Goal: Information Seeking & Learning: Learn about a topic

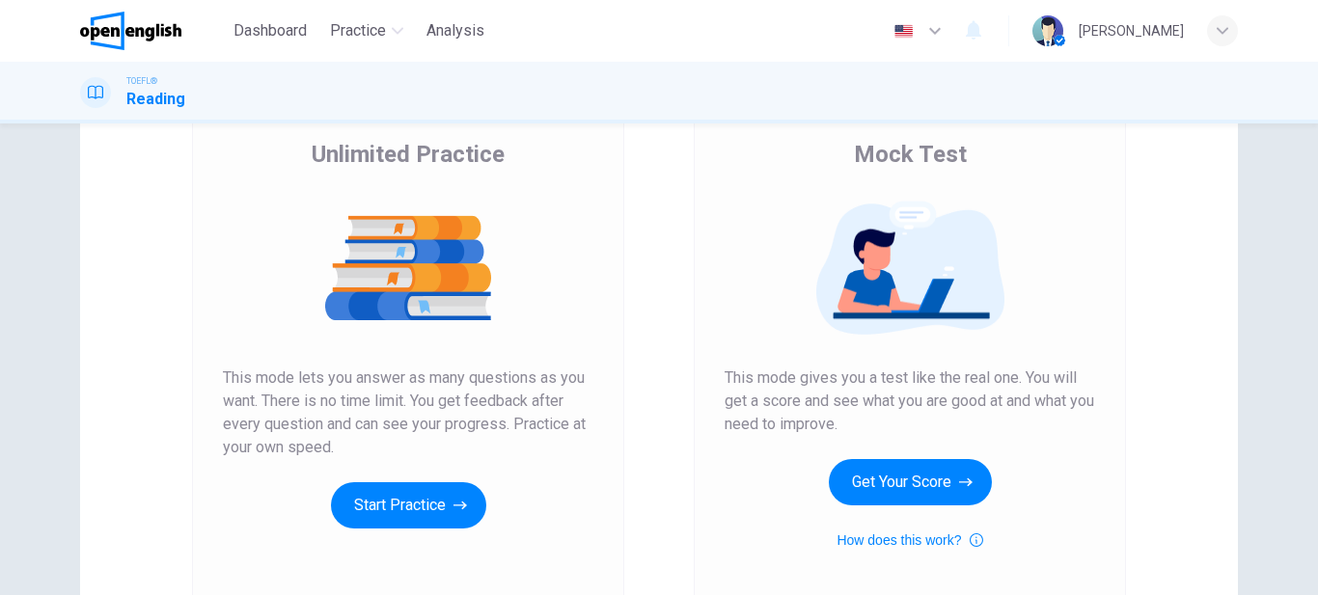
scroll to position [132, 0]
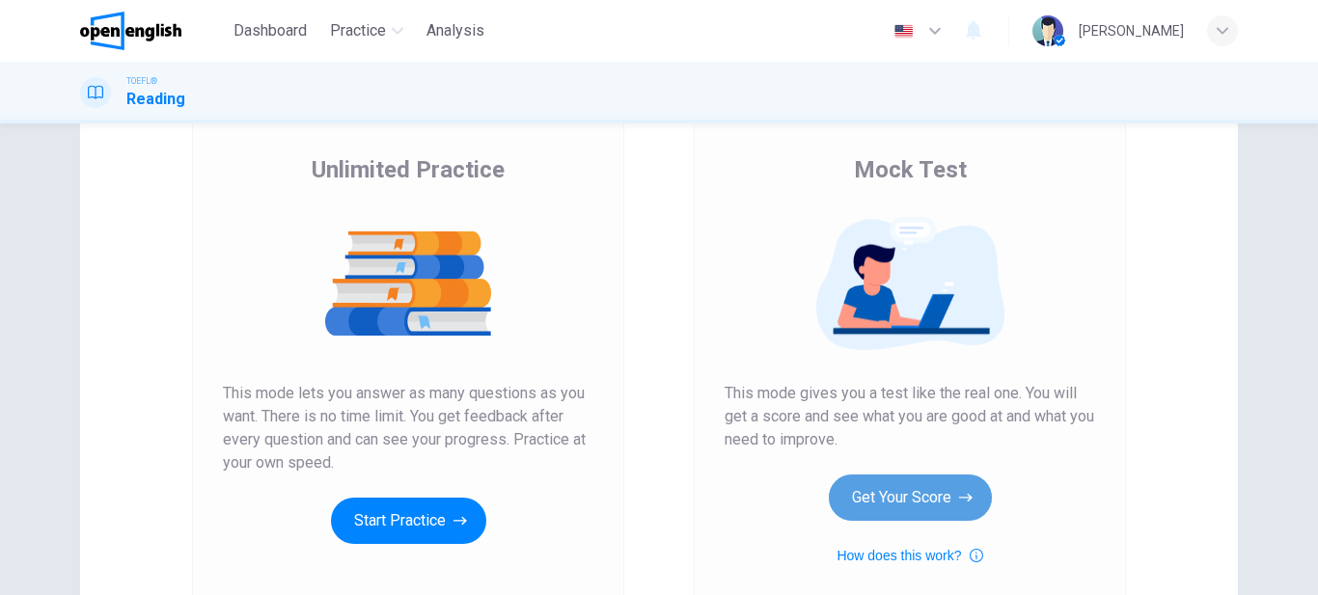
click at [912, 501] on button "Get Your Score" at bounding box center [910, 498] width 163 height 46
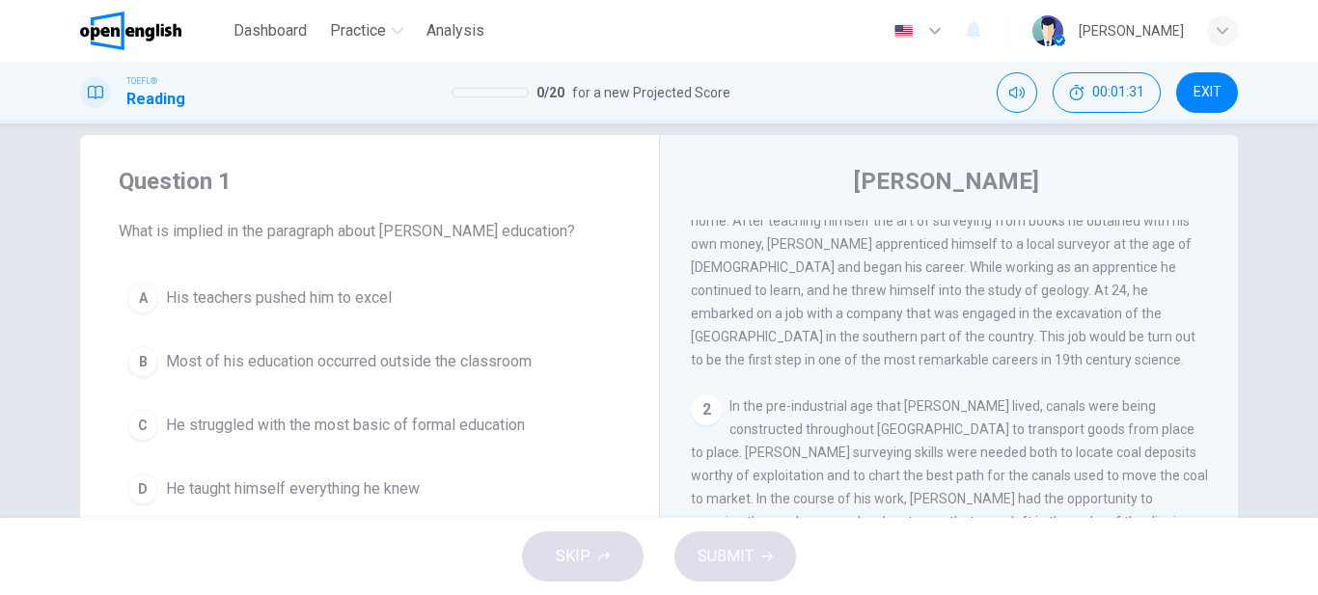
scroll to position [129, 0]
click at [247, 429] on span "He struggled with the most basic of formal education" at bounding box center [345, 425] width 359 height 23
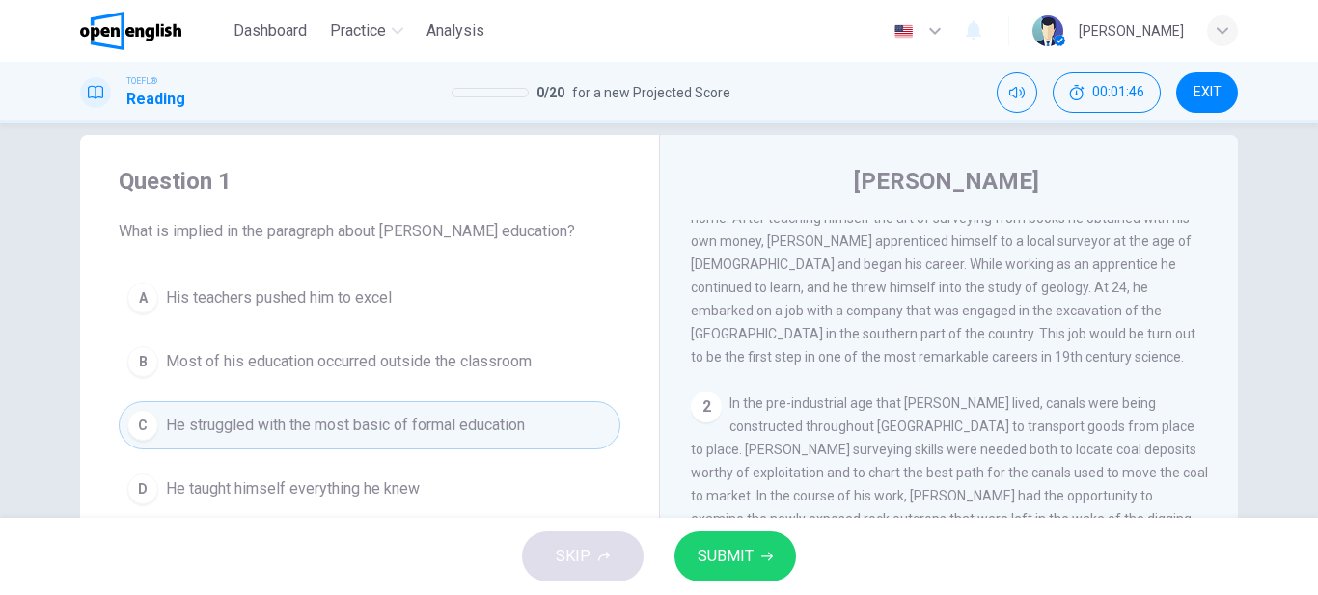
click at [735, 553] on span "SUBMIT" at bounding box center [726, 556] width 56 height 27
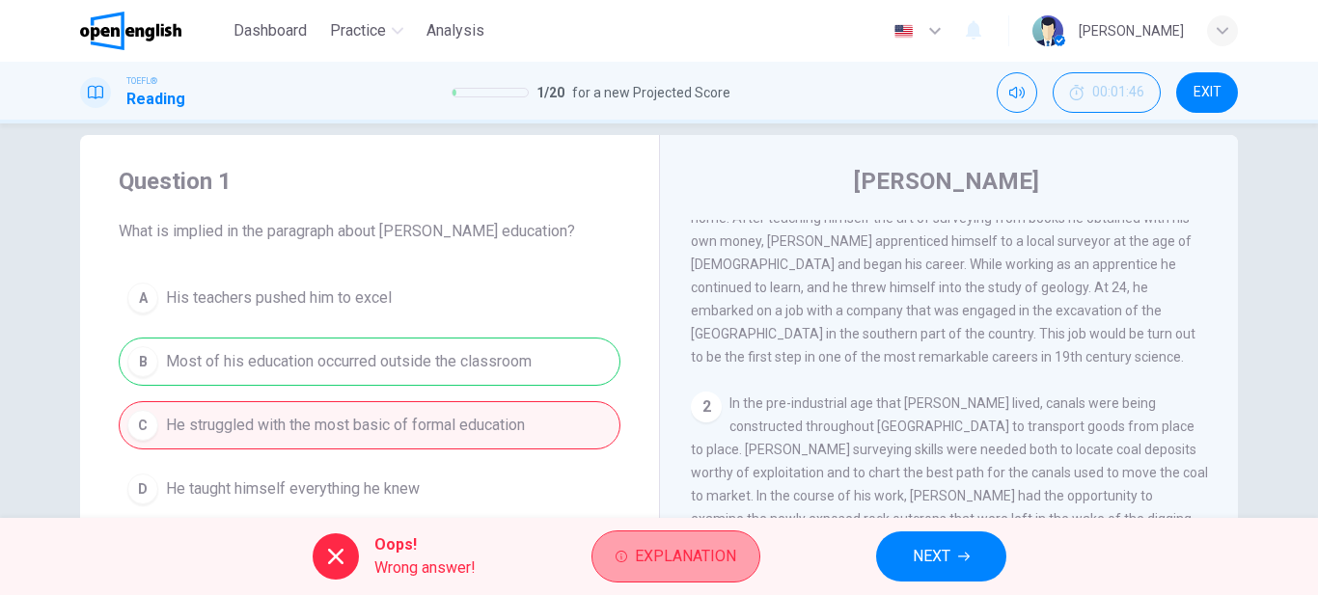
click at [702, 568] on span "Explanation" at bounding box center [685, 556] width 101 height 27
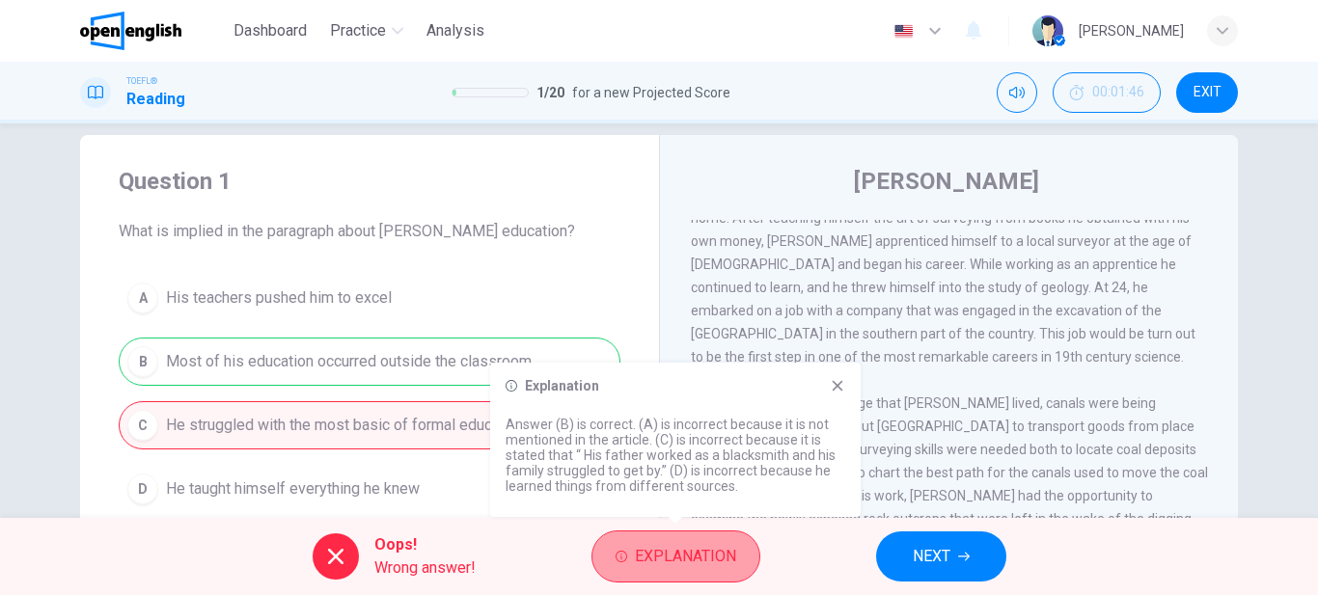
click at [702, 568] on span "Explanation" at bounding box center [685, 556] width 101 height 27
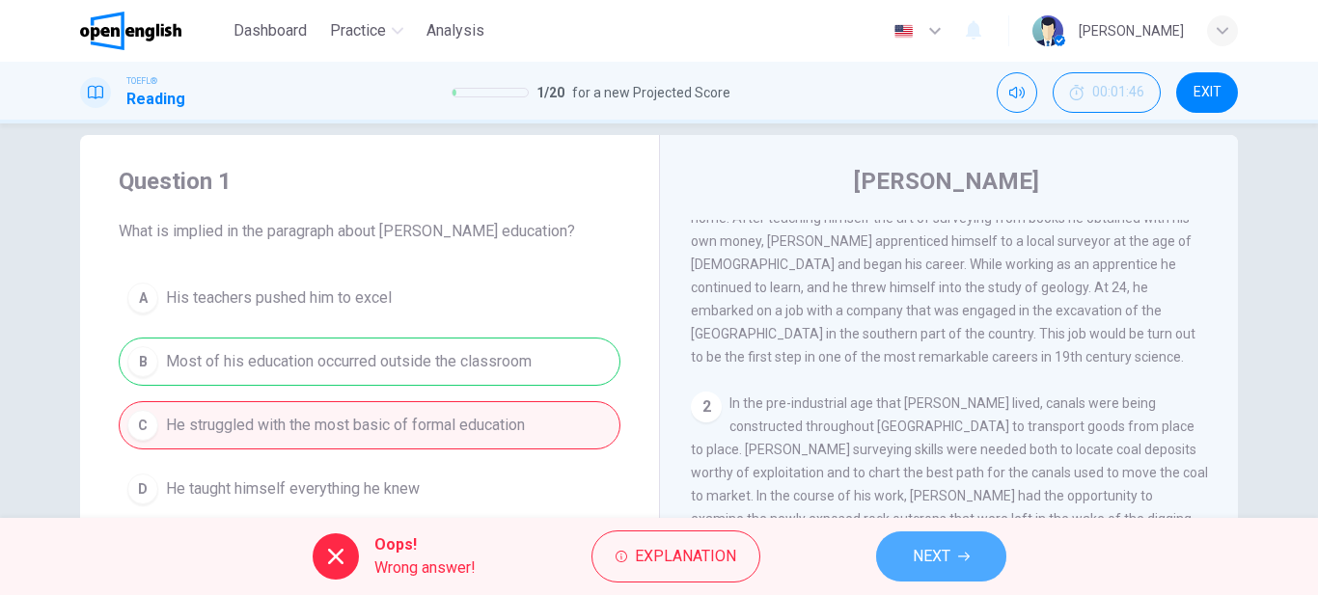
click at [947, 550] on span "NEXT" at bounding box center [932, 556] width 38 height 27
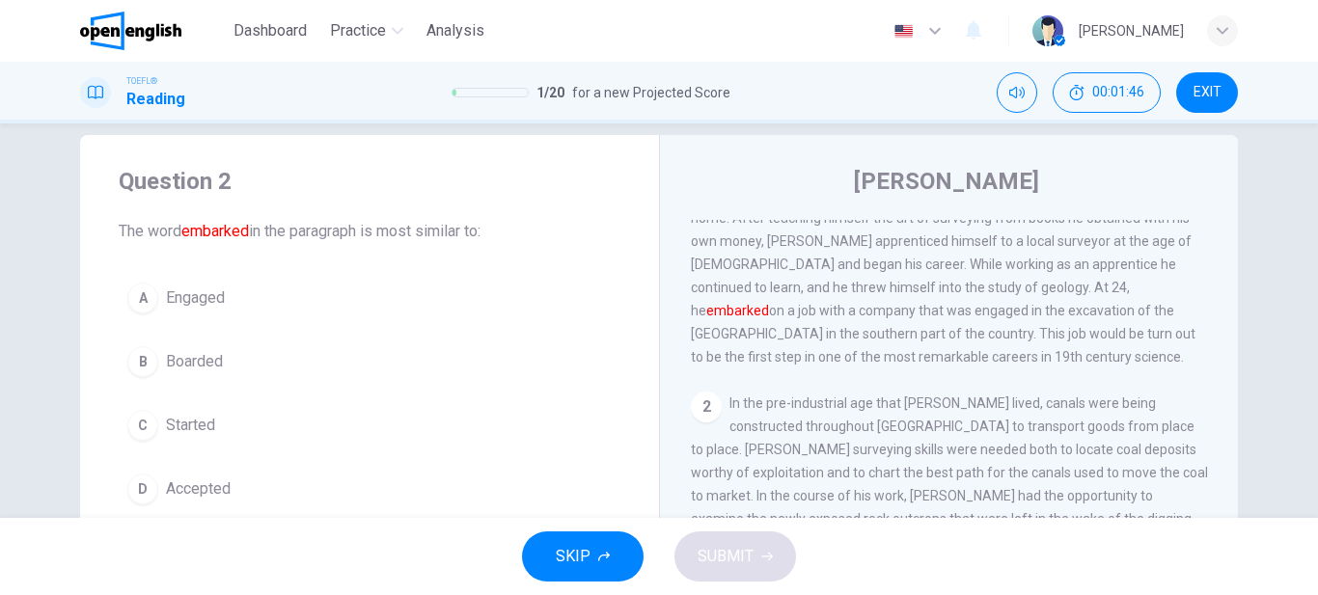
scroll to position [0, 0]
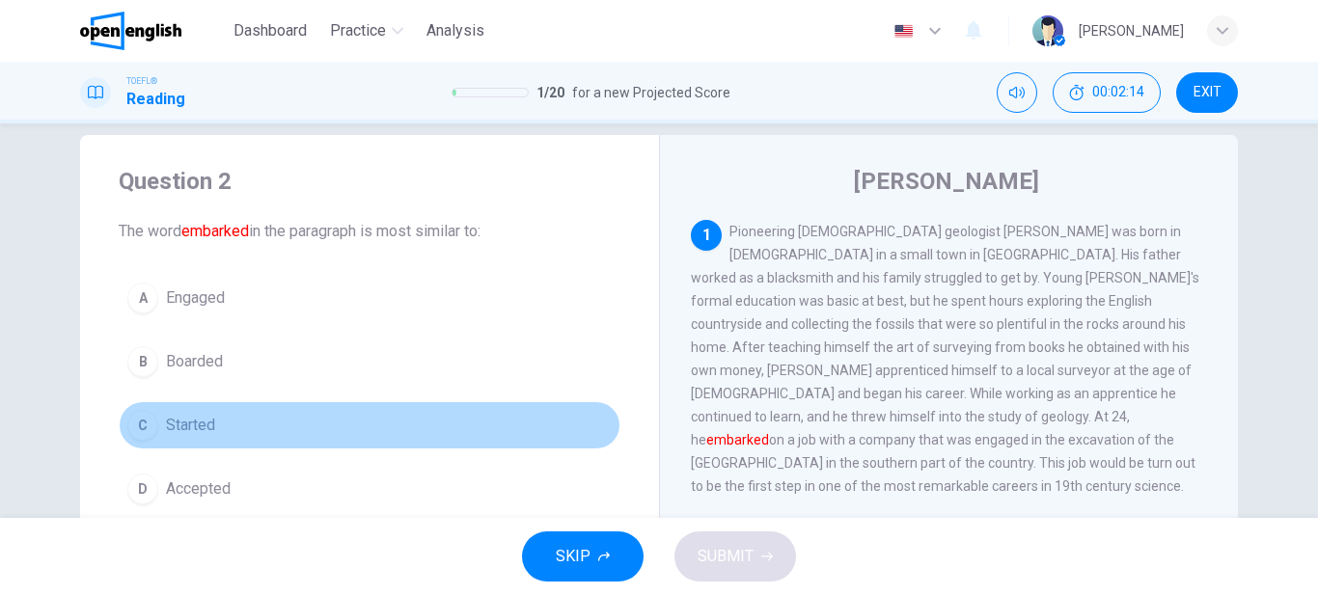
click at [185, 431] on span "Started" at bounding box center [190, 425] width 49 height 23
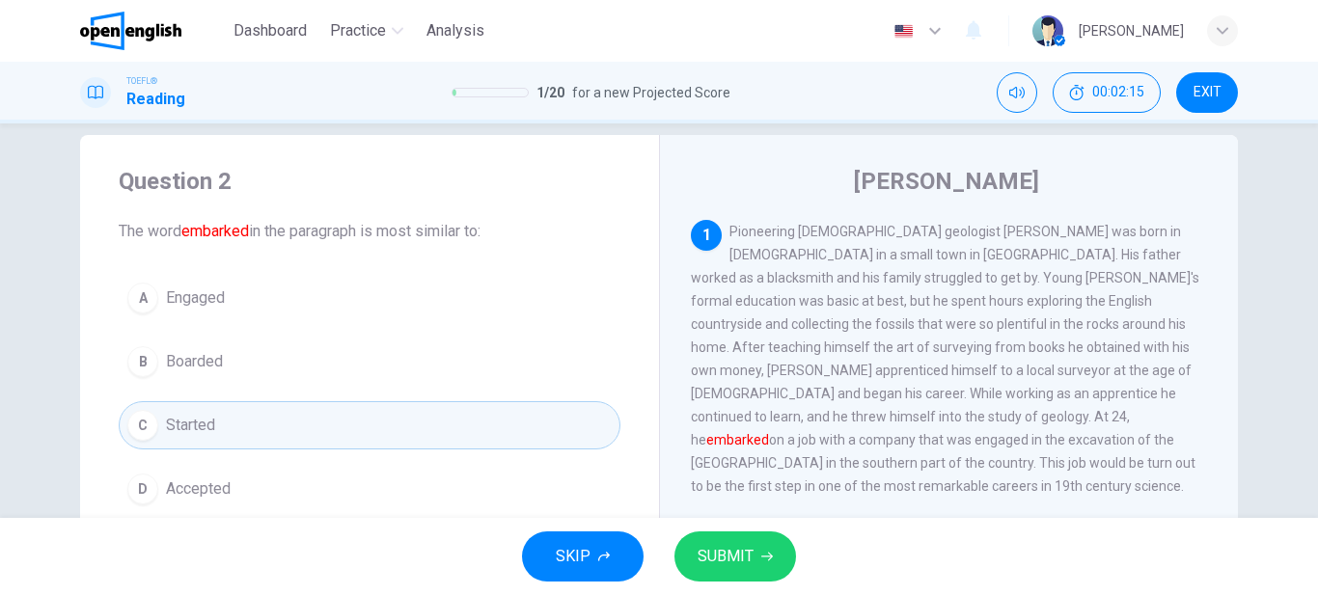
click at [733, 574] on button "SUBMIT" at bounding box center [735, 557] width 122 height 50
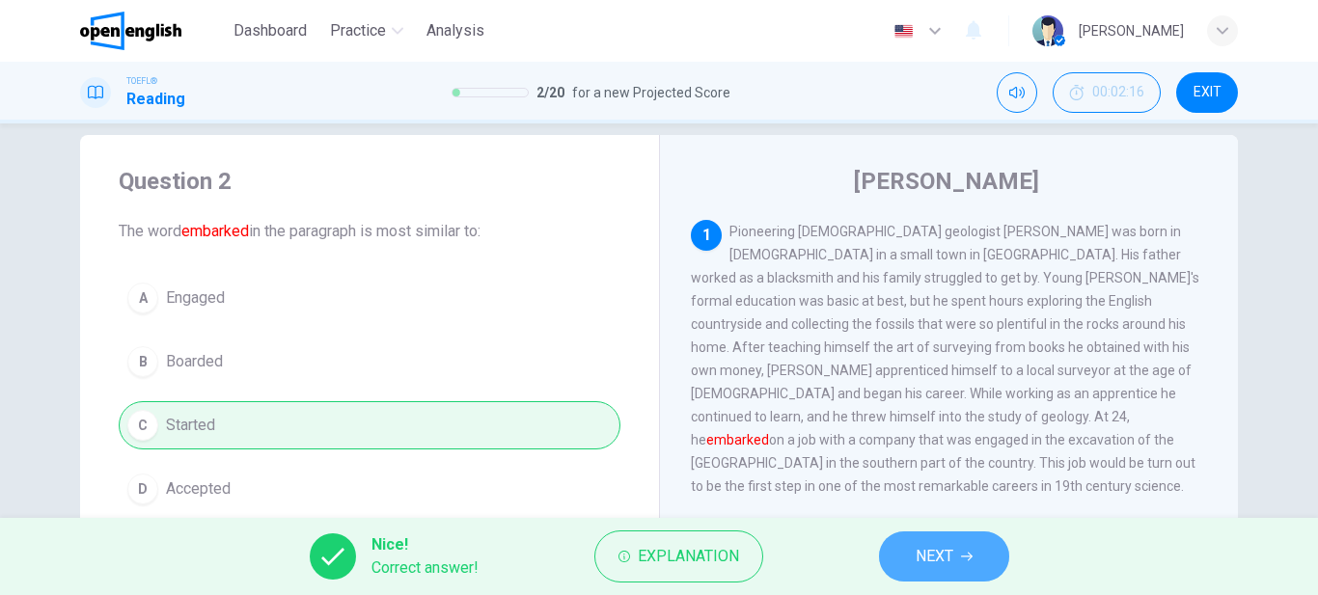
click at [976, 557] on button "NEXT" at bounding box center [944, 557] width 130 height 50
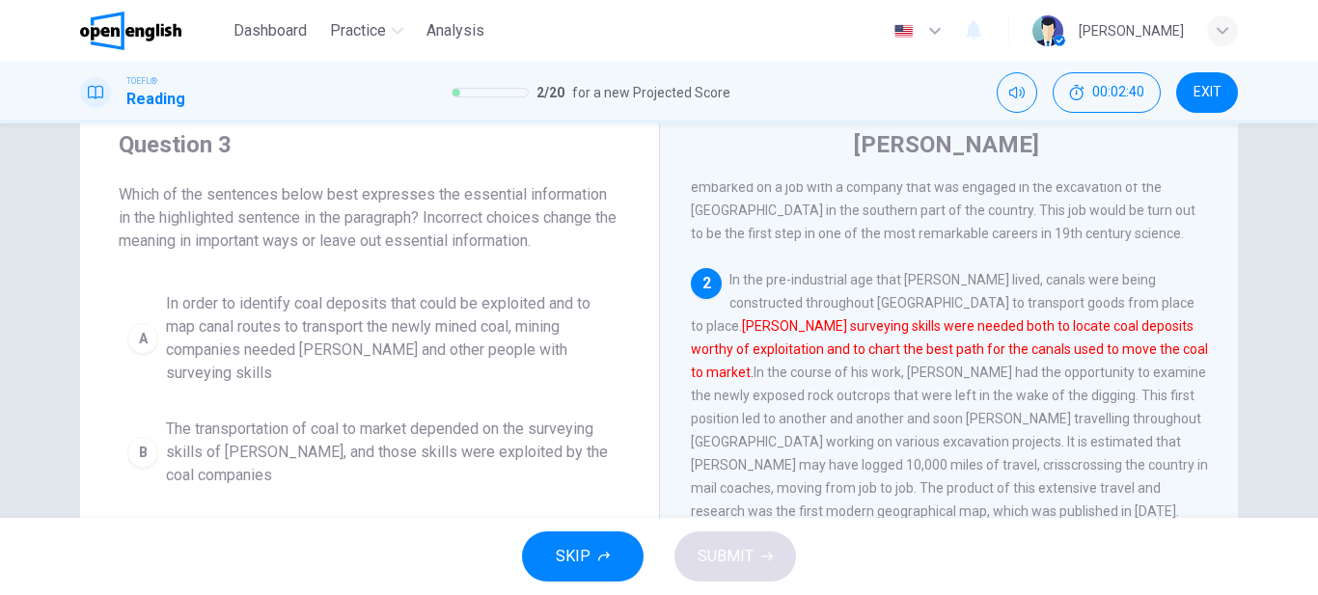
scroll to position [75, 0]
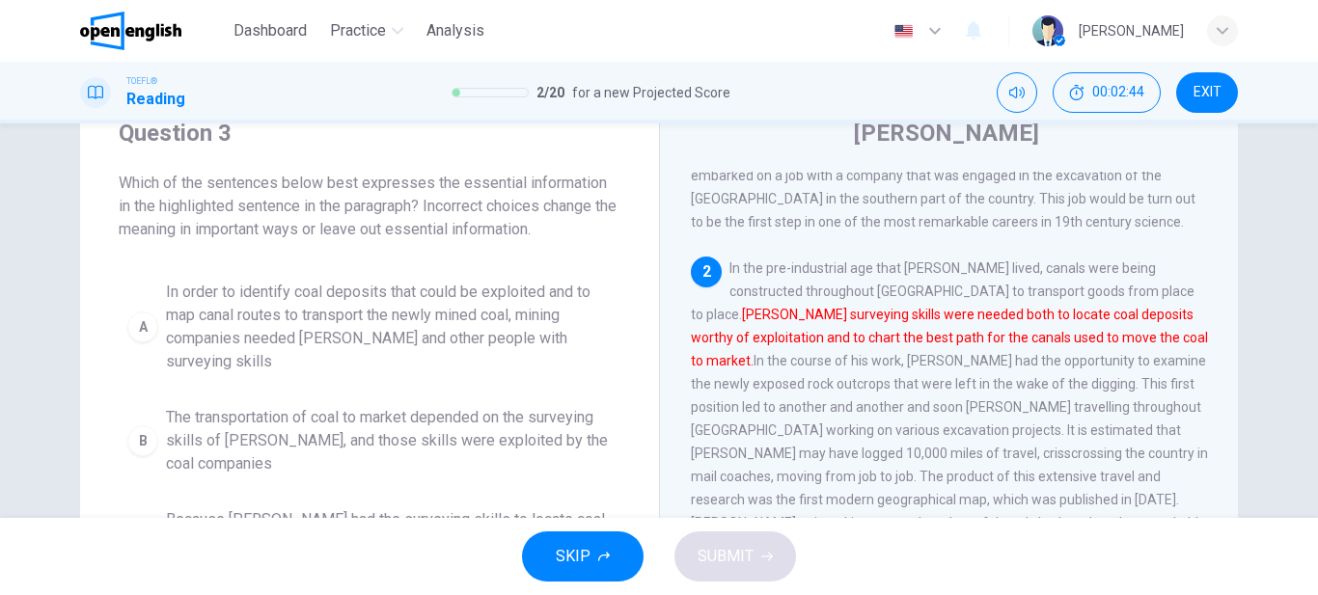
drag, startPoint x: 1307, startPoint y: 383, endPoint x: 1308, endPoint y: 413, distance: 29.9
click at [1308, 413] on div "Question 3 Which of the sentences below best expresses the essential informatio…" at bounding box center [659, 321] width 1318 height 395
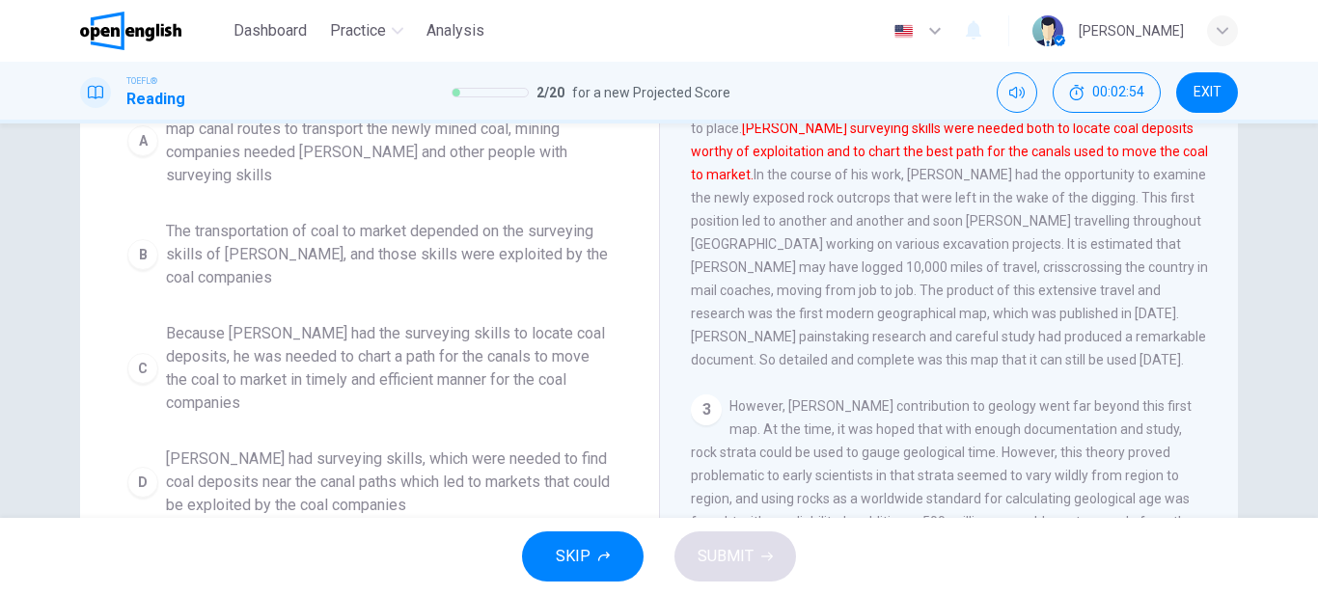
scroll to position [258, 0]
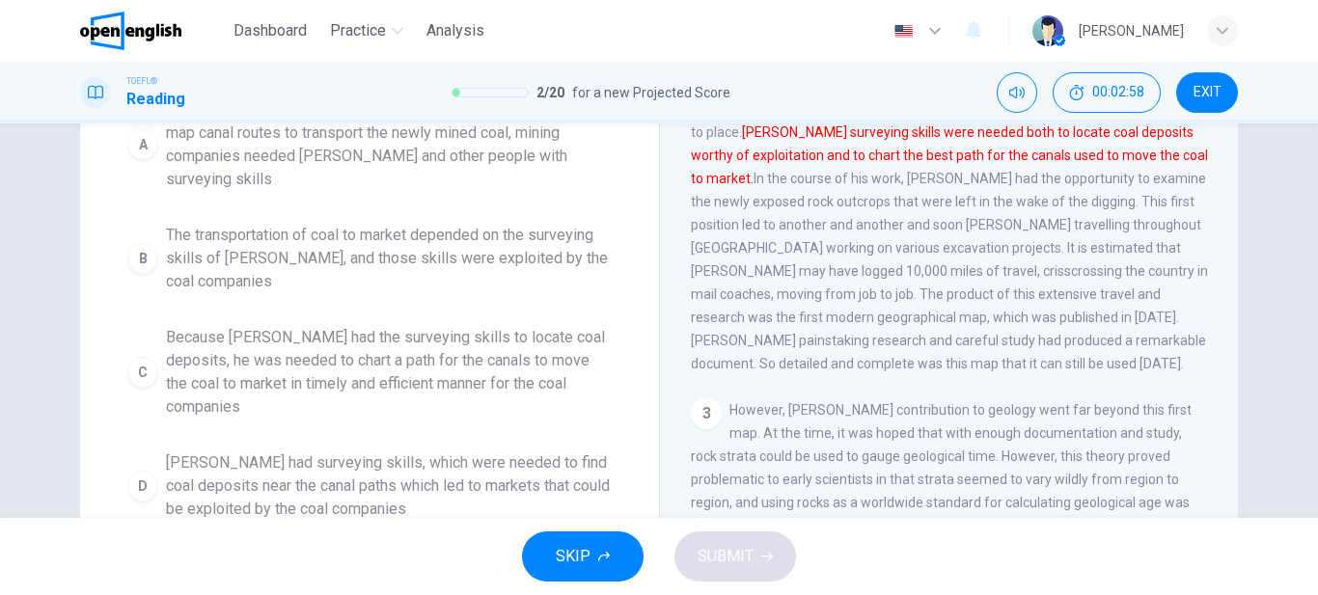
click at [200, 452] on span "[PERSON_NAME] had surveying skills, which were needed to find coal deposits nea…" at bounding box center [389, 486] width 446 height 69
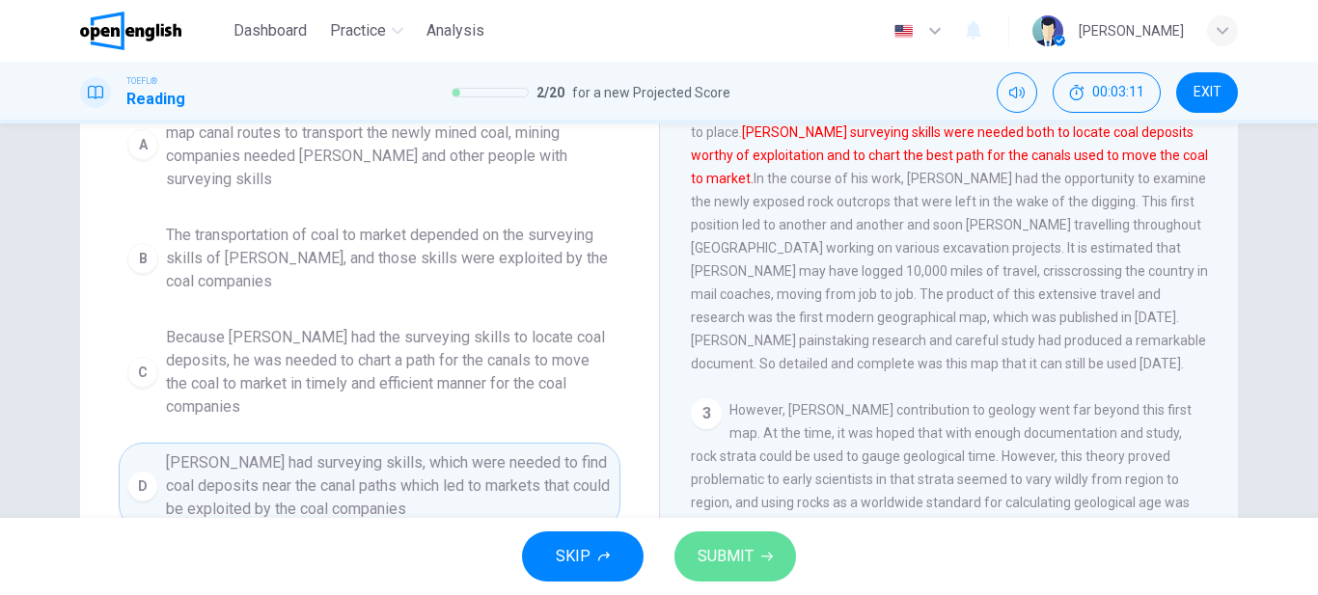
click at [723, 543] on span "SUBMIT" at bounding box center [726, 556] width 56 height 27
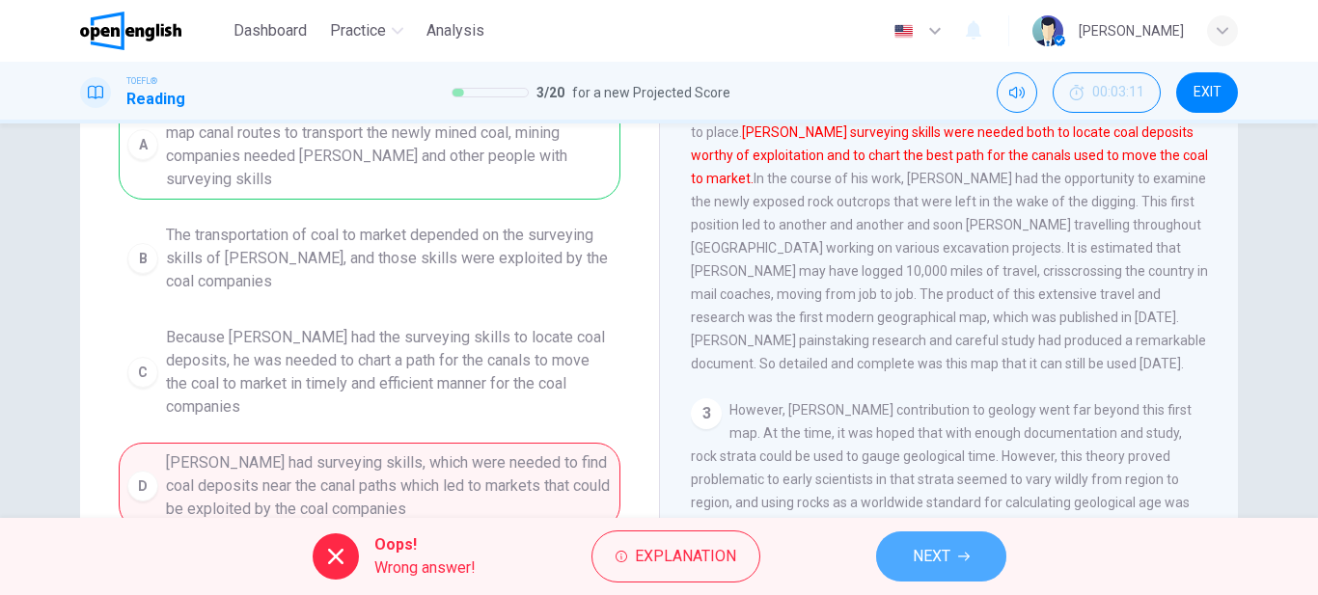
click at [938, 566] on span "NEXT" at bounding box center [932, 556] width 38 height 27
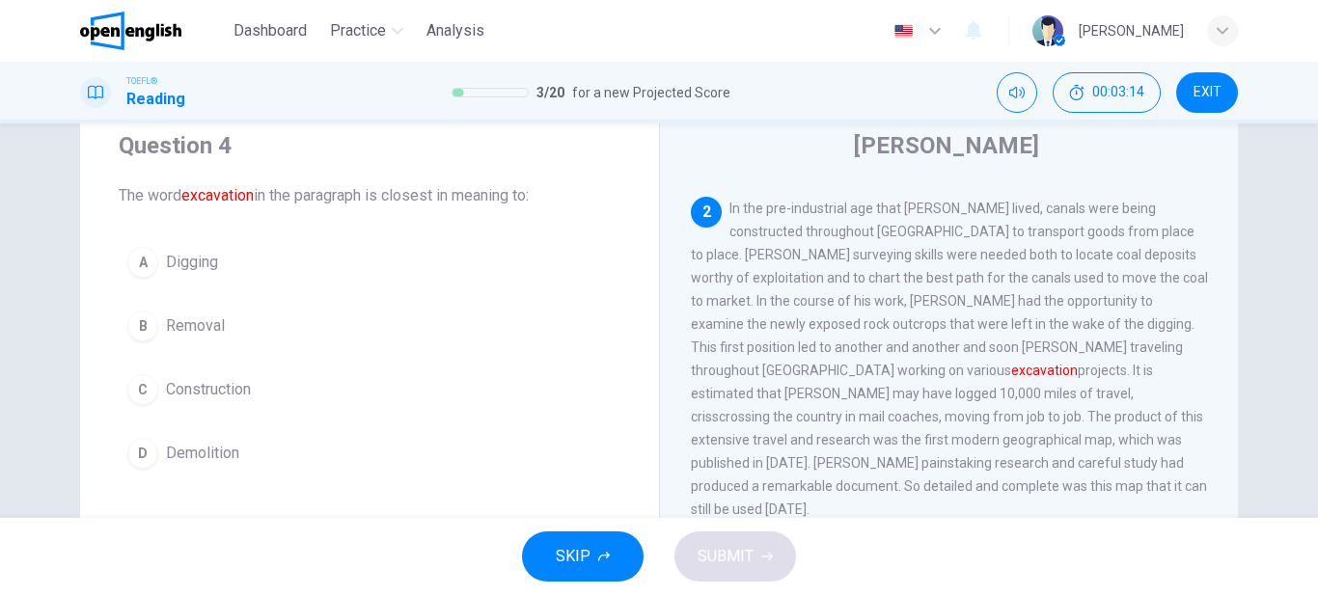
scroll to position [0, 0]
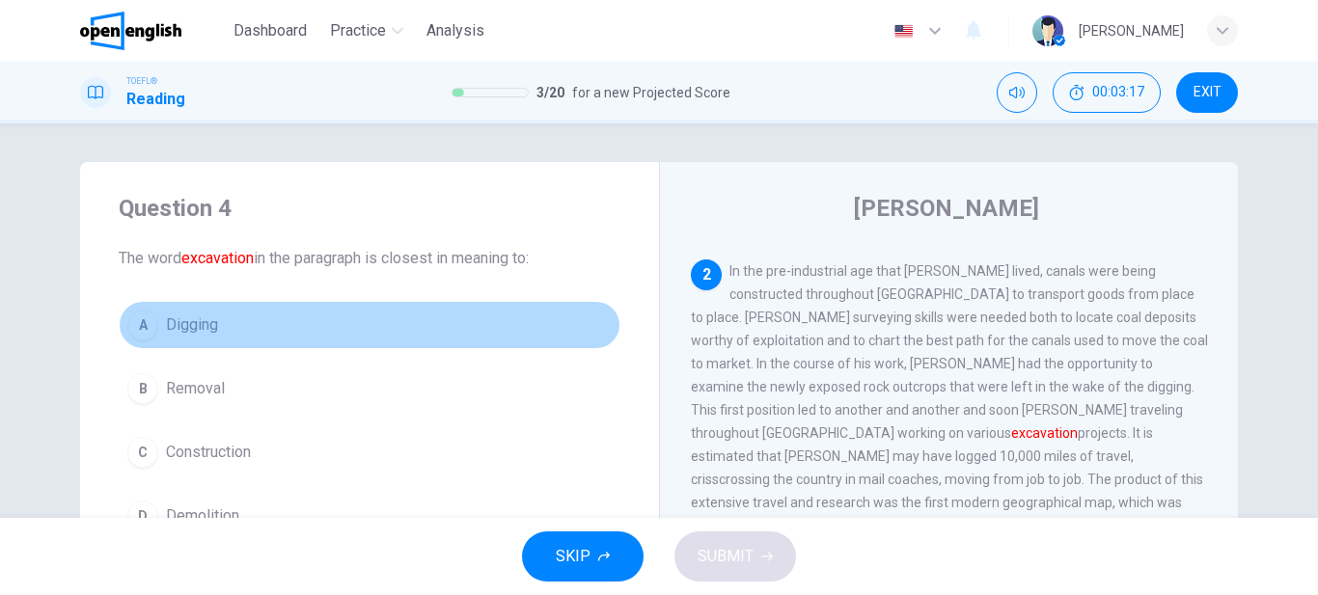
click at [168, 311] on button "A Digging" at bounding box center [370, 325] width 502 height 48
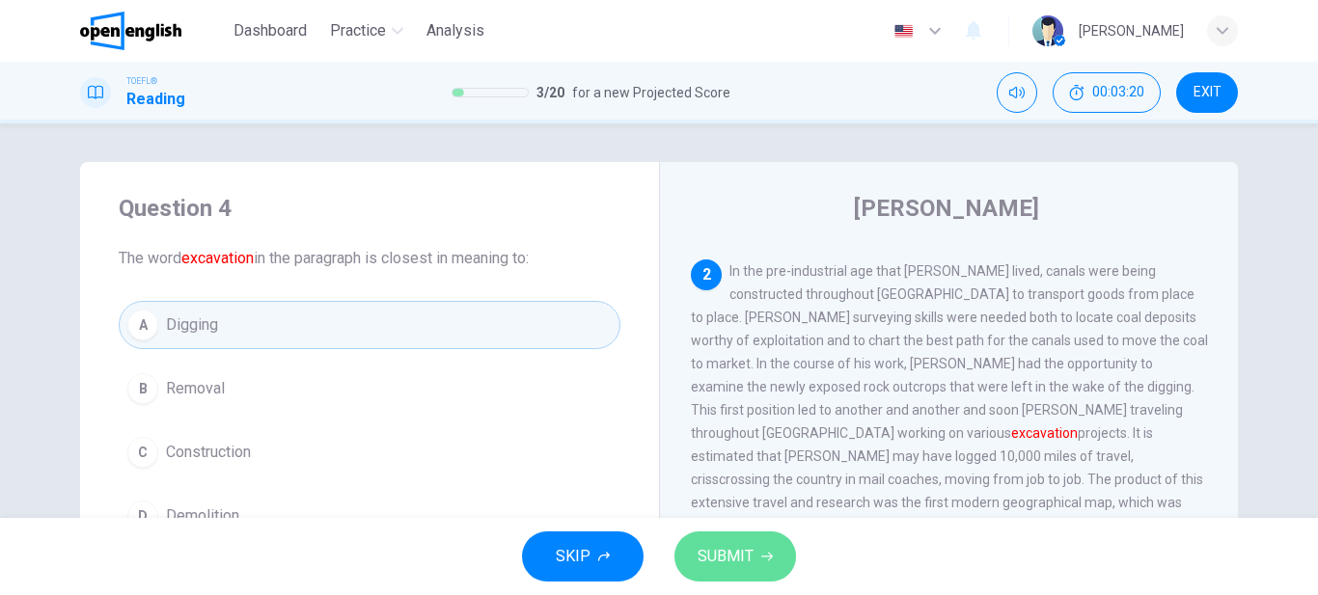
click at [706, 559] on span "SUBMIT" at bounding box center [726, 556] width 56 height 27
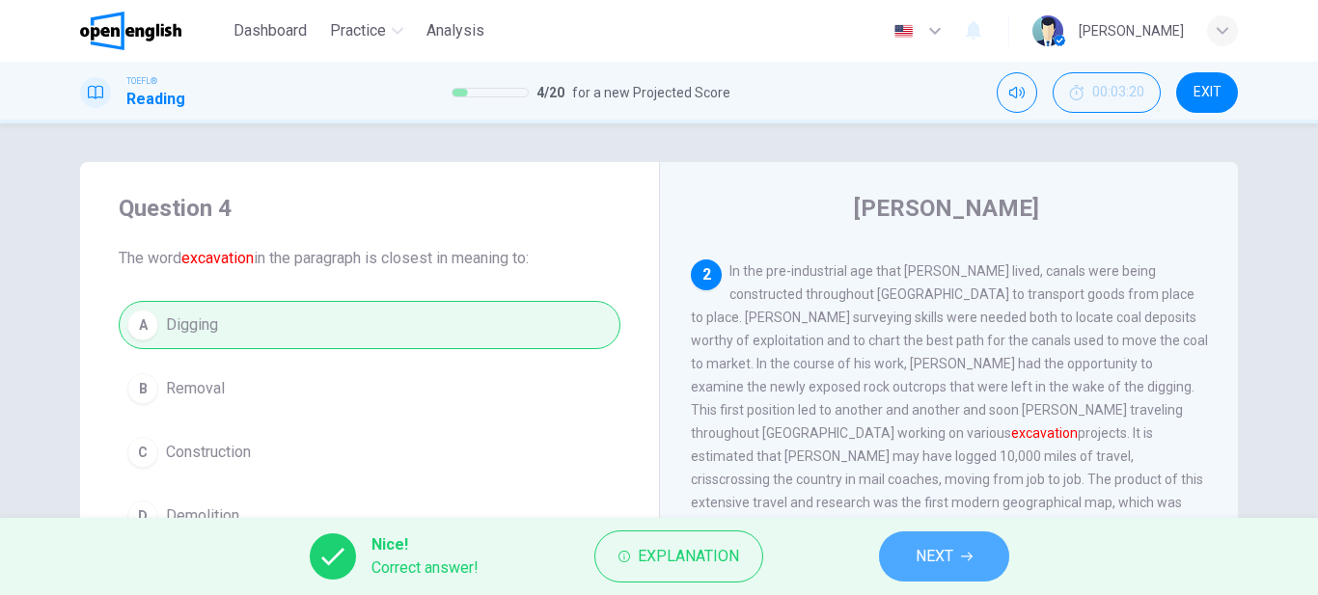
click at [959, 540] on button "NEXT" at bounding box center [944, 557] width 130 height 50
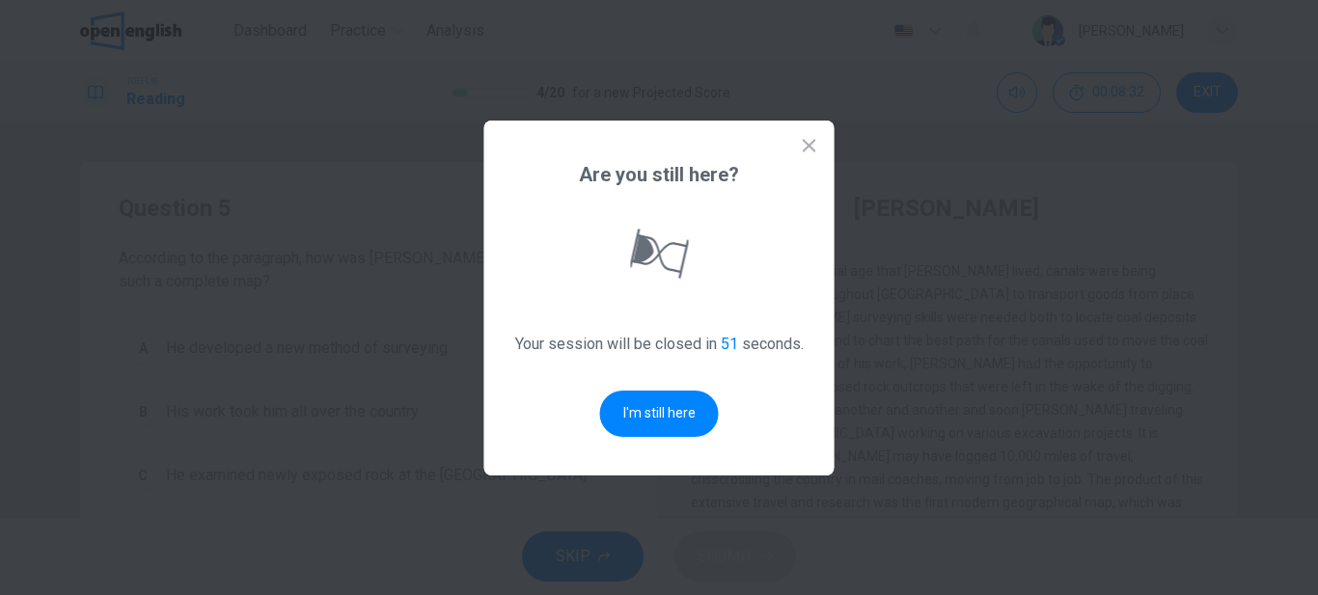
click at [811, 154] on icon at bounding box center [809, 145] width 19 height 19
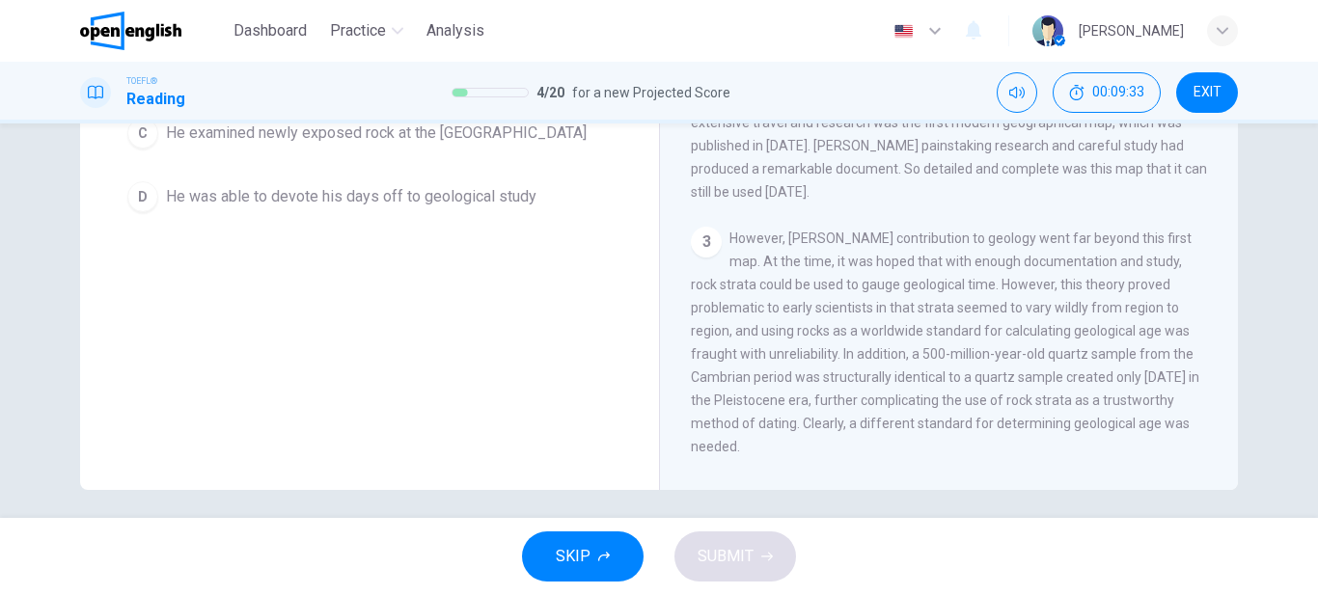
scroll to position [344, 0]
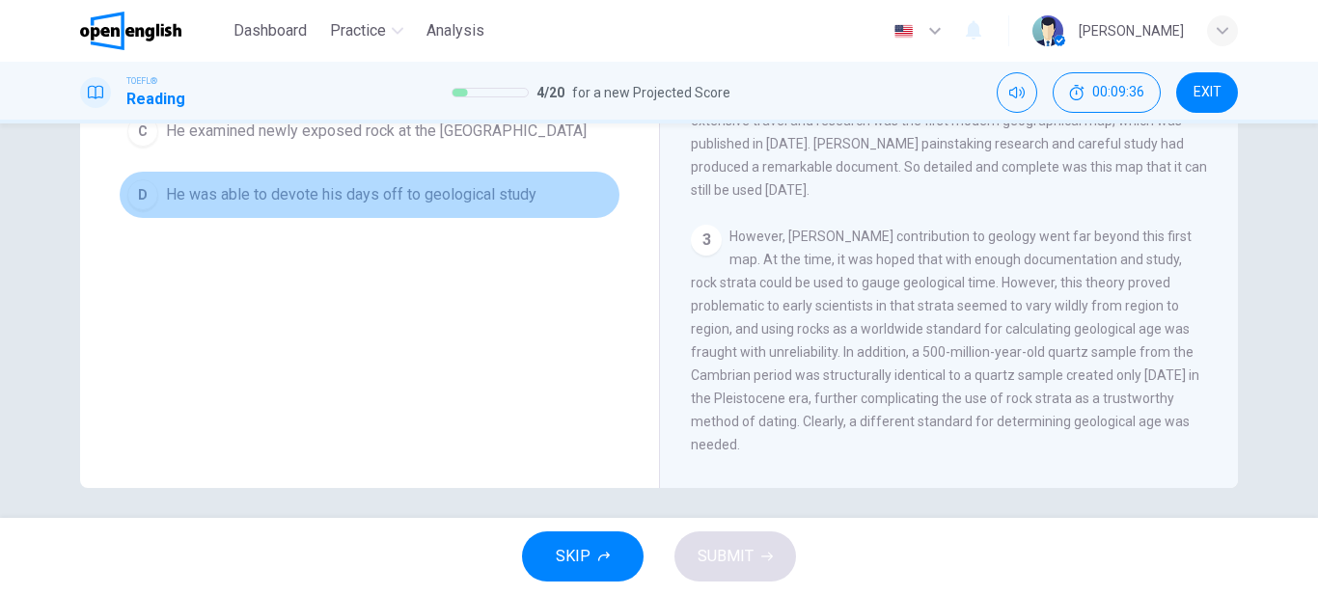
click at [355, 189] on span "He was able to devote his days off to geological study" at bounding box center [351, 194] width 371 height 23
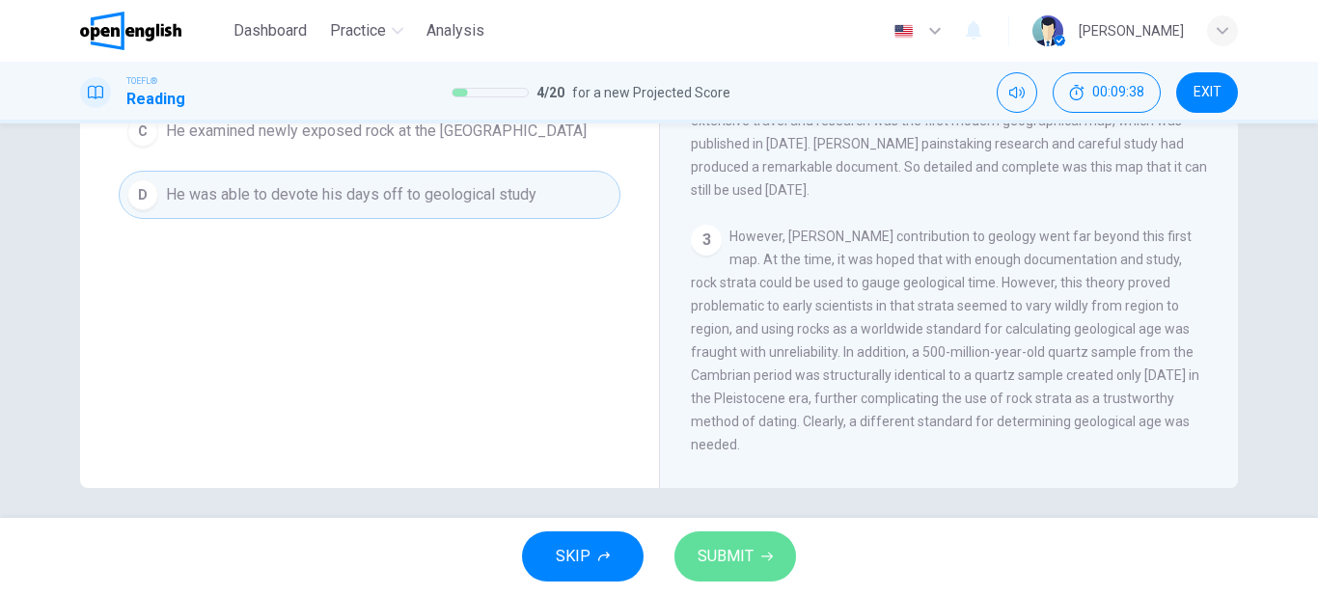
click at [748, 547] on span "SUBMIT" at bounding box center [726, 556] width 56 height 27
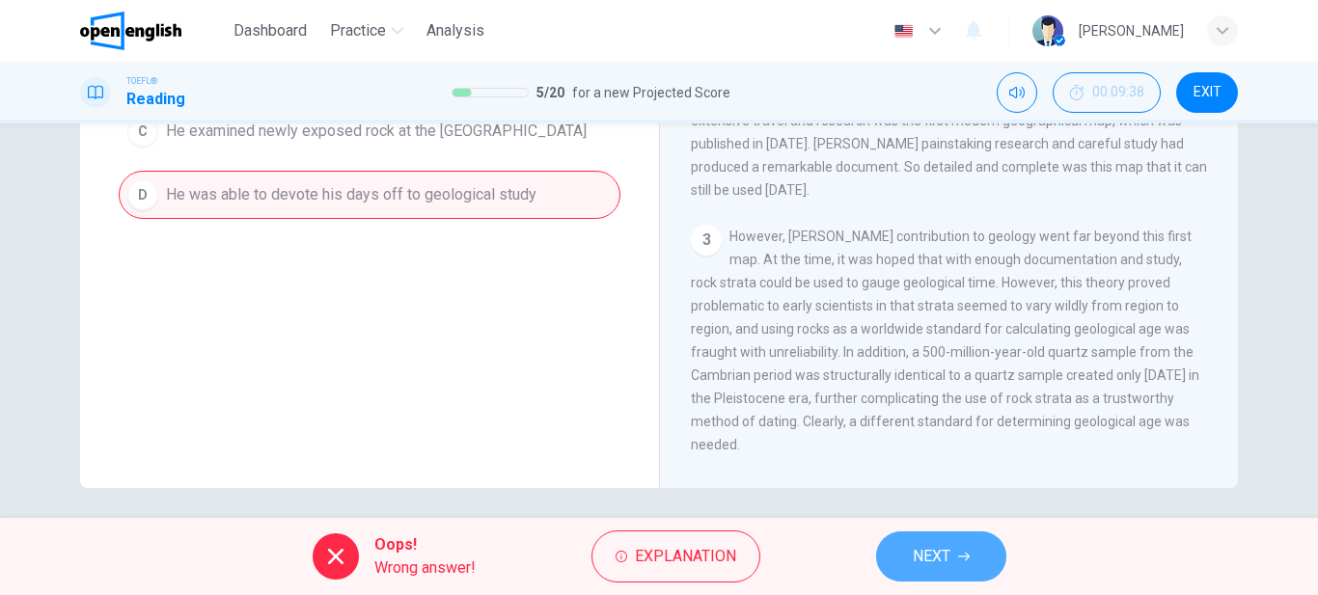
click at [944, 555] on span "NEXT" at bounding box center [932, 556] width 38 height 27
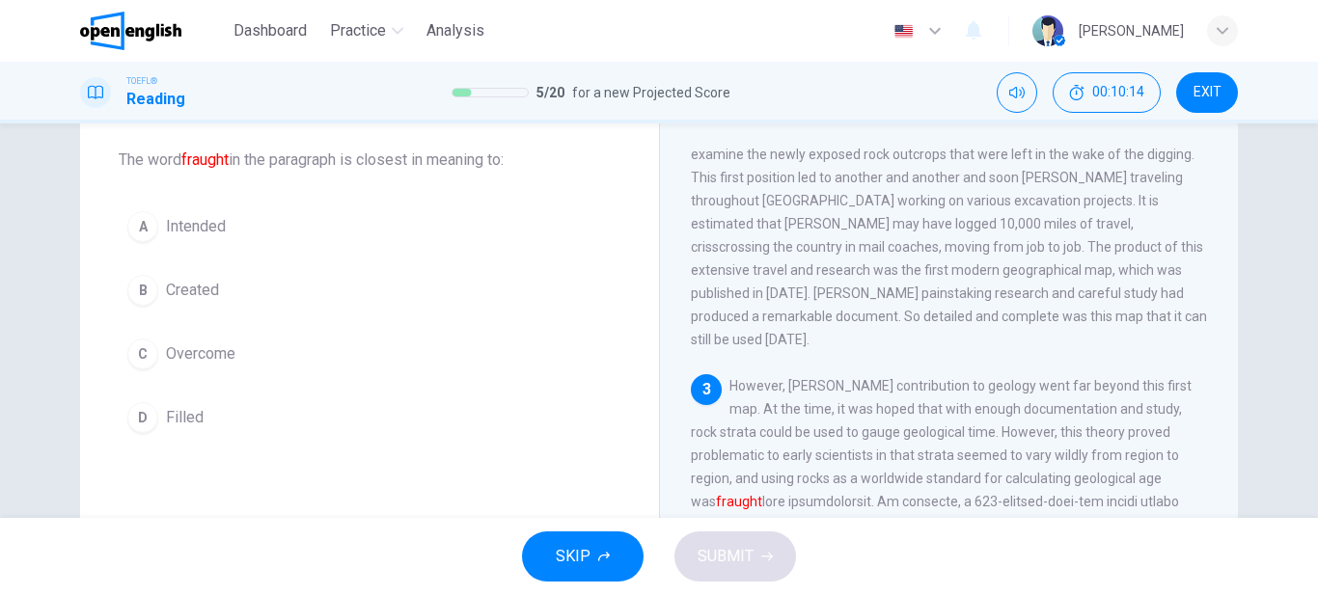
scroll to position [95, 0]
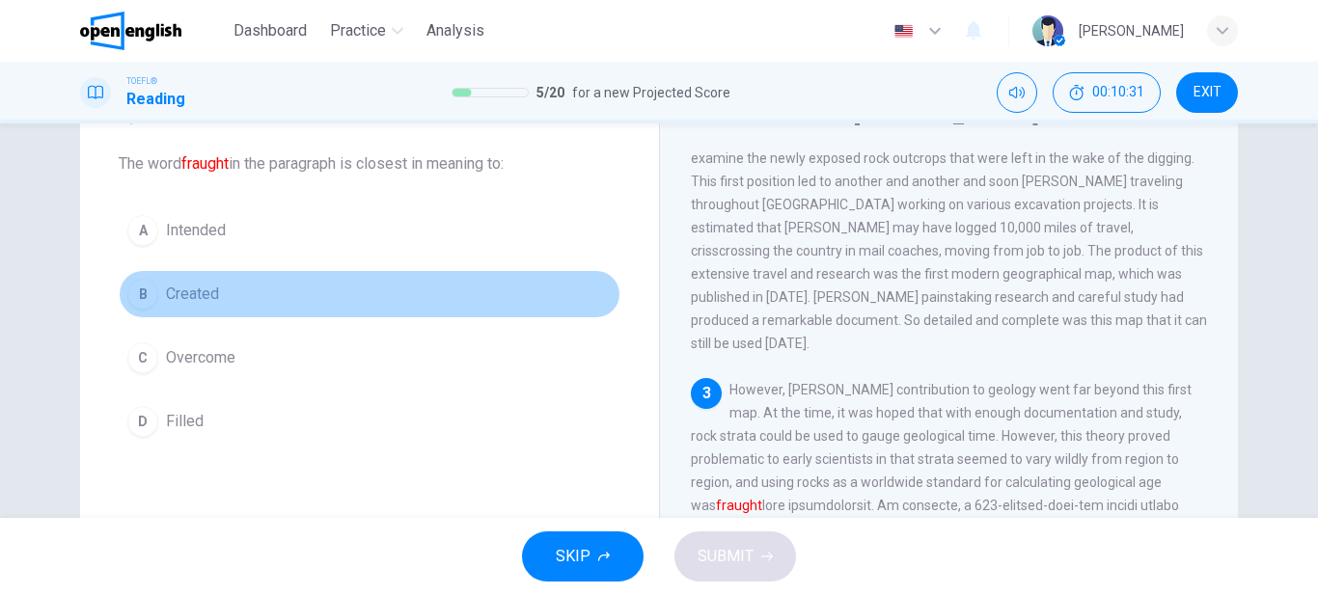
click at [154, 292] on button "B Created" at bounding box center [370, 294] width 502 height 48
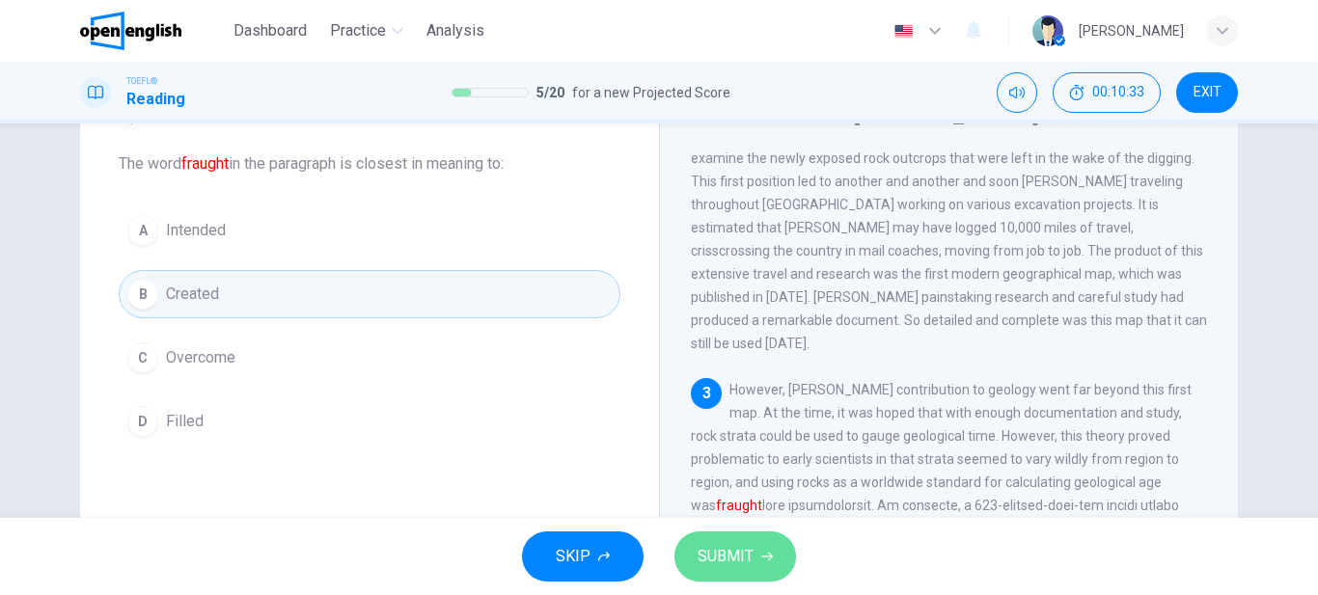
click at [739, 562] on span "SUBMIT" at bounding box center [726, 556] width 56 height 27
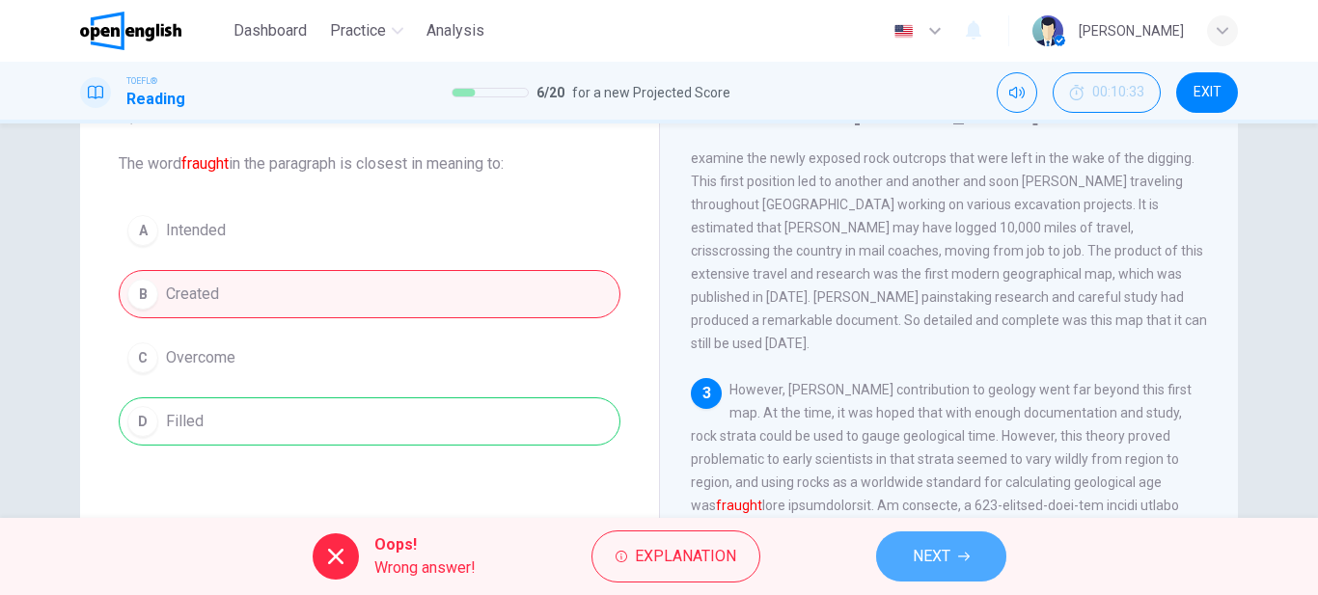
click at [959, 553] on icon "button" at bounding box center [964, 557] width 12 height 12
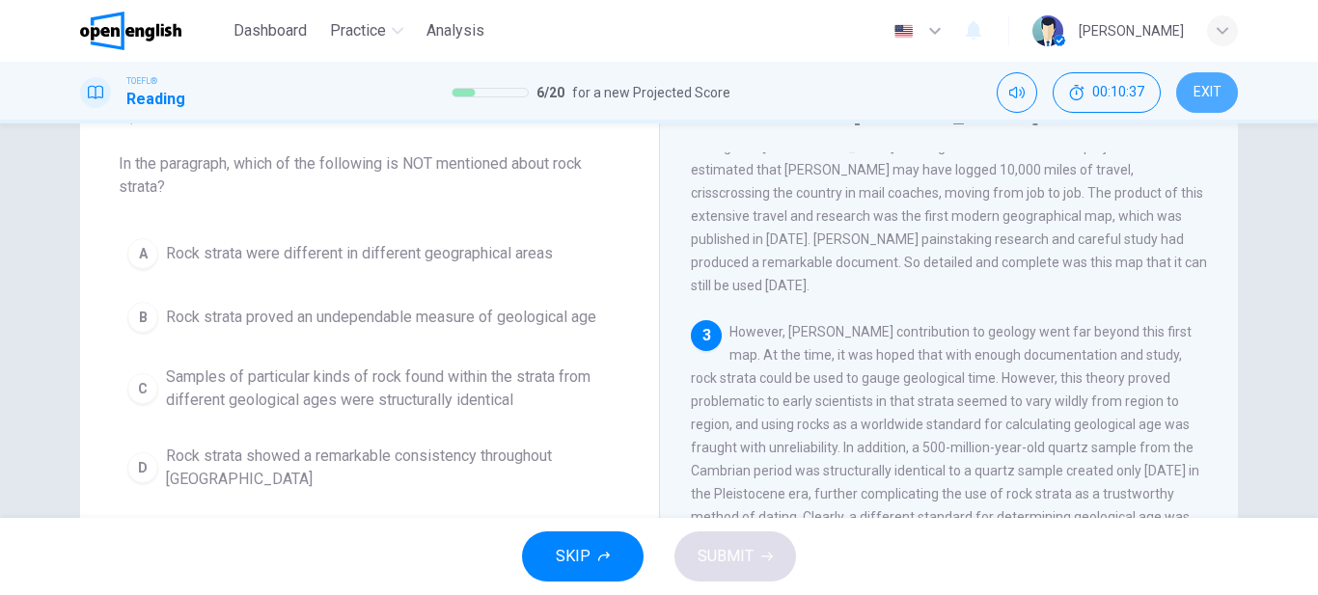
click at [1190, 89] on button "EXIT" at bounding box center [1207, 92] width 62 height 41
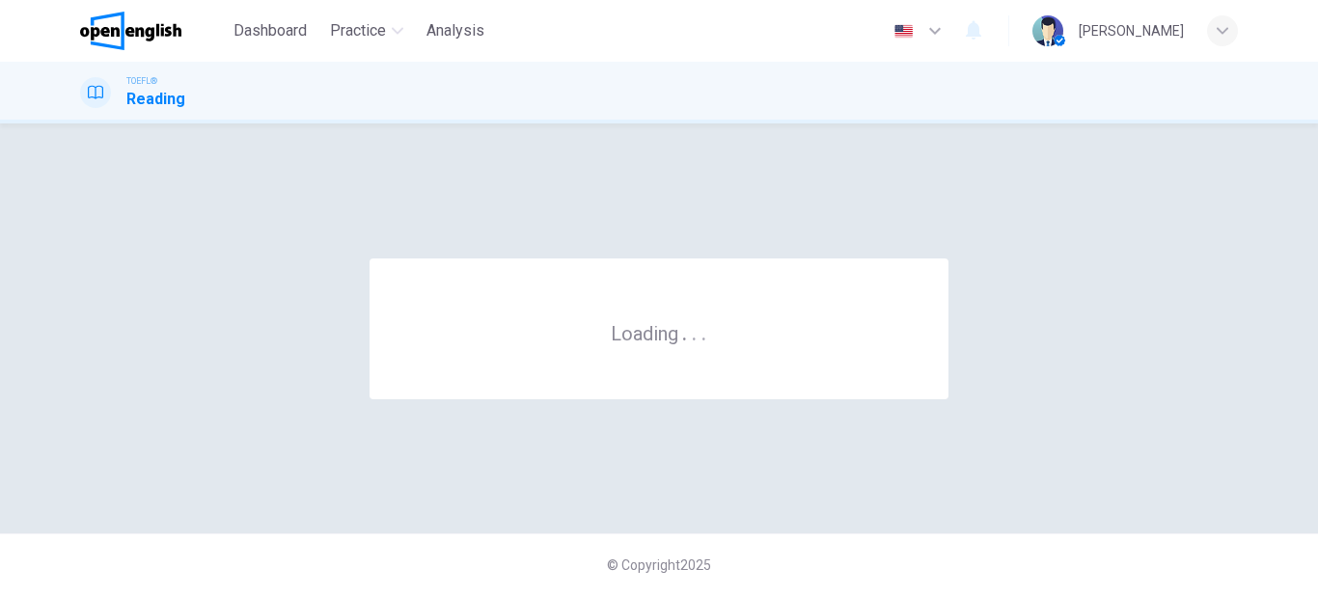
scroll to position [0, 0]
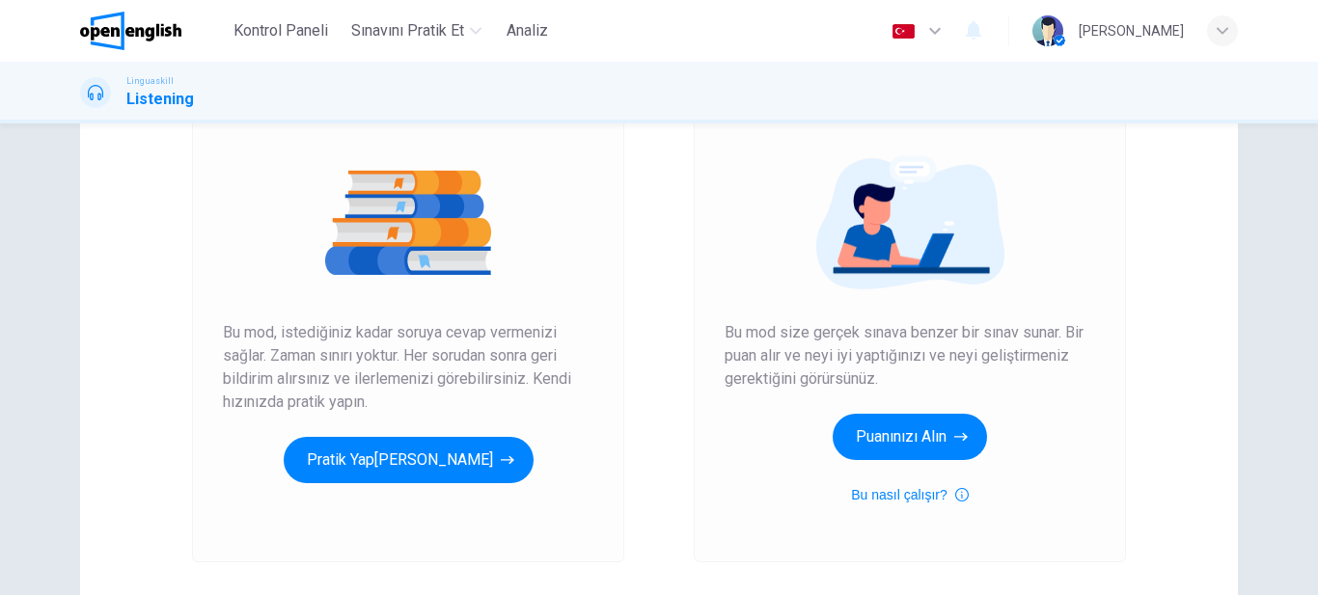
scroll to position [202, 0]
